Goal: Transaction & Acquisition: Book appointment/travel/reservation

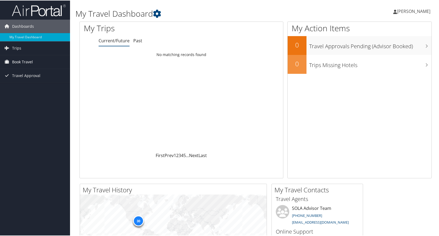
click at [20, 60] on span "Book Travel" at bounding box center [22, 61] width 21 height 13
click at [21, 80] on link "Book/Manage Online Trips" at bounding box center [35, 80] width 70 height 8
